Goal: Information Seeking & Learning: Understand process/instructions

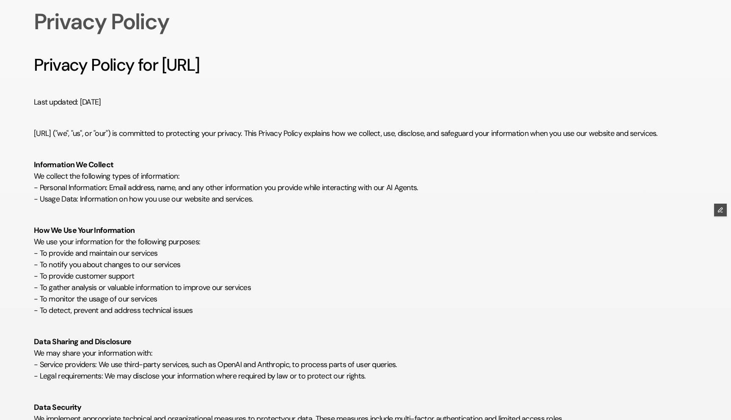
scroll to position [99, 0]
click at [367, 293] on p "How We Use Your Information We use your information for the following purposes:…" at bounding box center [366, 264] width 664 height 103
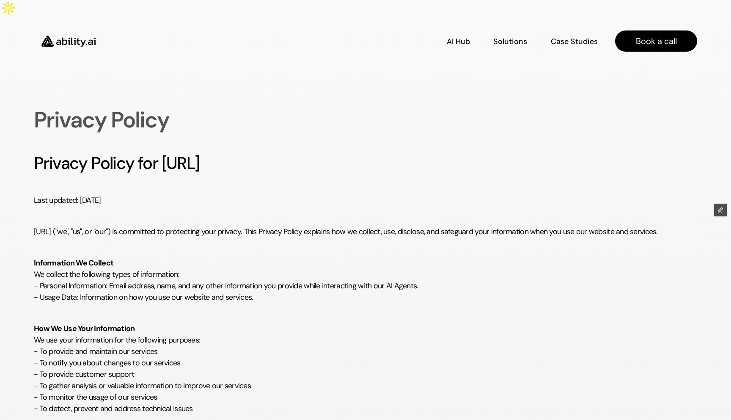
scroll to position [0, 0]
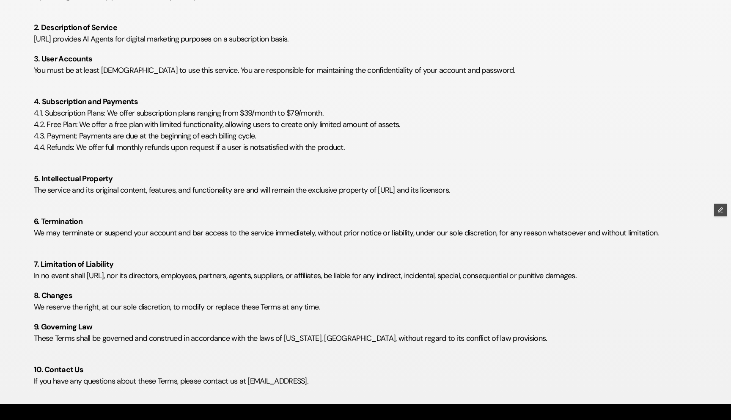
scroll to position [278, 0]
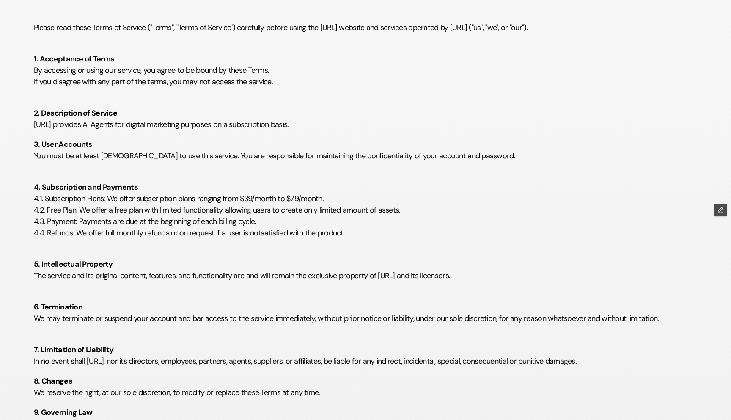
scroll to position [193, 0]
drag, startPoint x: 243, startPoint y: 179, endPoint x: 341, endPoint y: 178, distance: 98.2
click at [341, 178] on p "4. Subscription and Payments 4.1. Subscription Plans: We offer subscription pla…" at bounding box center [366, 204] width 664 height 69
click at [333, 210] on p "4. Subscription and Payments 4.1. Subscription Plans: We offer subscription pla…" at bounding box center [366, 204] width 664 height 69
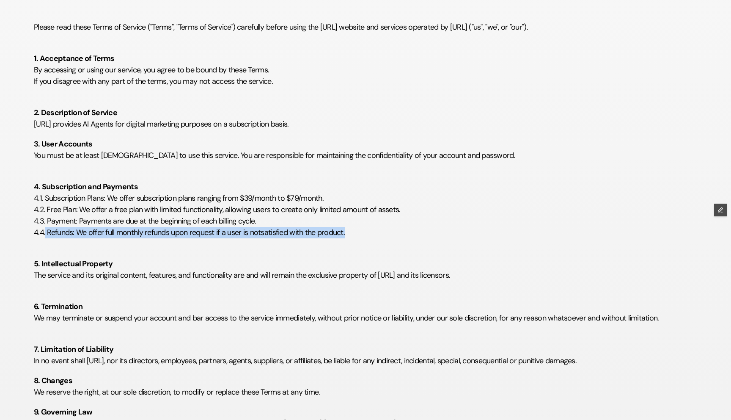
drag, startPoint x: 351, startPoint y: 217, endPoint x: 45, endPoint y: 218, distance: 305.6
click at [45, 218] on p "4. Subscription and Payments 4.1. Subscription Plans: We offer subscription pla…" at bounding box center [366, 204] width 664 height 69
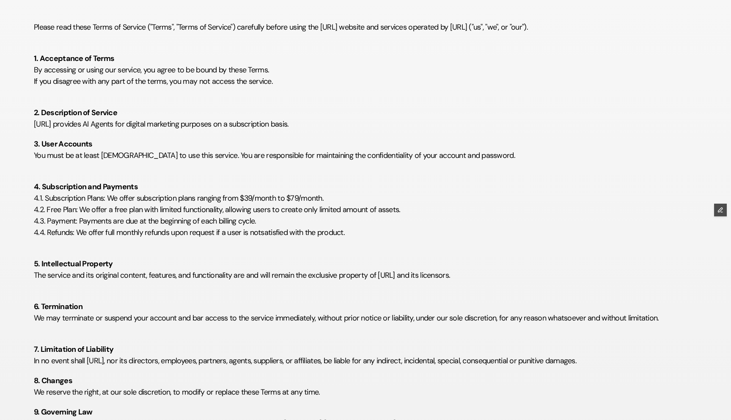
click at [485, 170] on p "4. Subscription and Payments 4.1. Subscription Plans: We offer subscription pla…" at bounding box center [366, 204] width 664 height 69
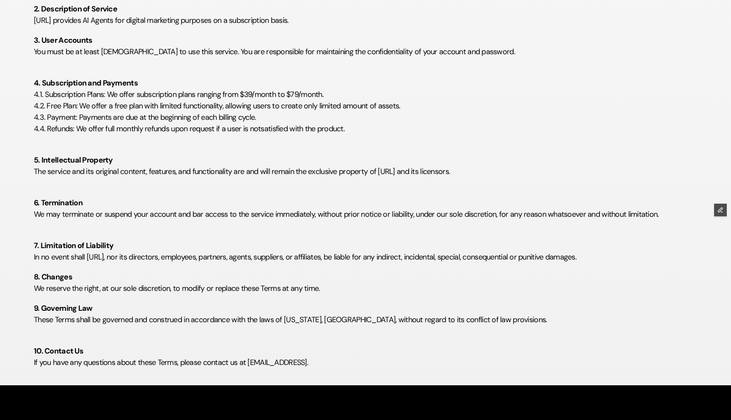
scroll to position [278, 0]
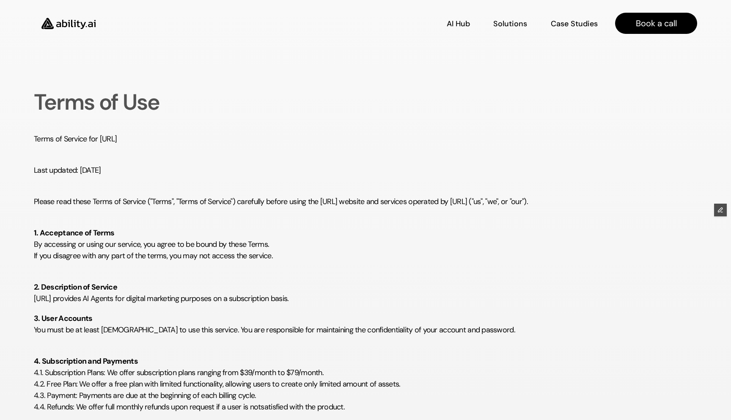
scroll to position [278, 0]
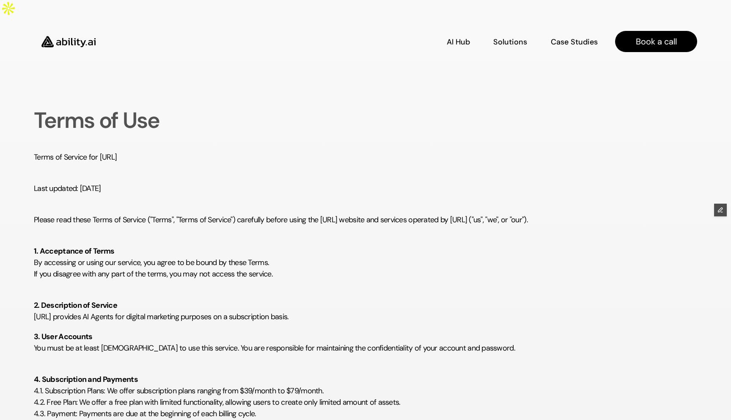
click at [314, 180] on div "Terms of Service for ability.ai Last updated: September 5, 2024 Please read the…" at bounding box center [366, 408] width 664 height 513
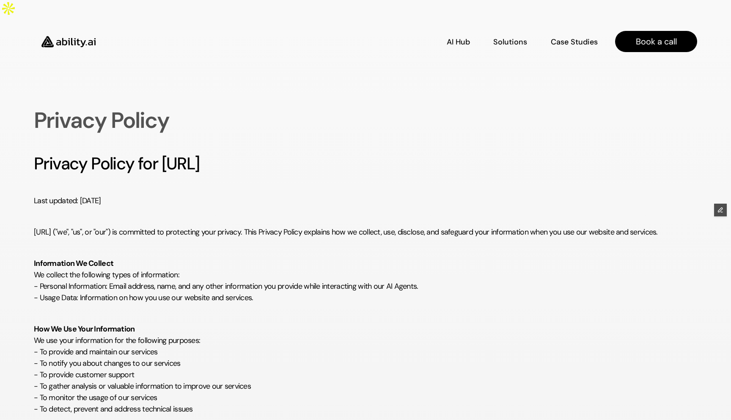
click at [79, 28] on img at bounding box center [68, 41] width 69 height 27
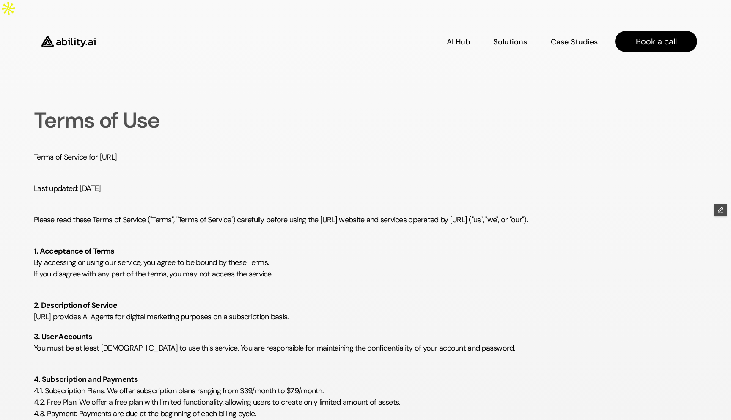
click at [424, 288] on p "2. Description of Service [URL] provides AI Agents for digital marketing purpos…" at bounding box center [366, 305] width 664 height 34
drag, startPoint x: 368, startPoint y: 85, endPoint x: 369, endPoint y: 49, distance: 36.4
click at [67, 28] on img at bounding box center [68, 41] width 69 height 27
click at [472, 305] on div "Terms of Service for ability.ai Last updated: September 5, 2024 Please read the…" at bounding box center [366, 408] width 664 height 513
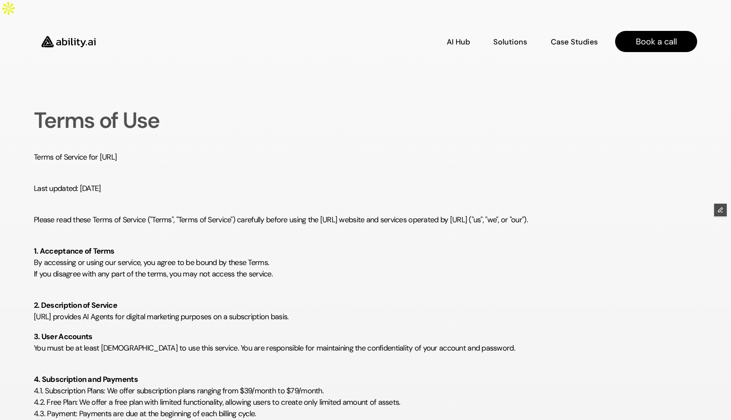
click at [310, 204] on p "Please read these Terms of Service ("Terms", "Terms of Service") carefully befo…" at bounding box center [366, 214] width 664 height 23
